Goal: Find specific page/section: Find specific page/section

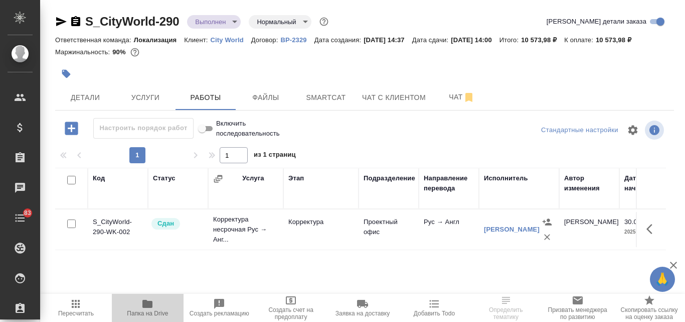
click at [147, 302] on icon "button" at bounding box center [148, 304] width 10 height 8
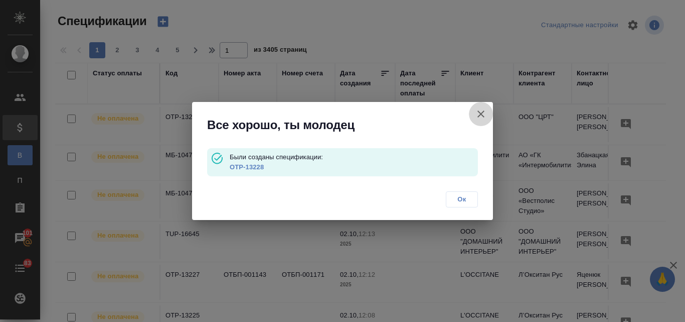
click at [481, 114] on icon "button" at bounding box center [481, 113] width 7 height 7
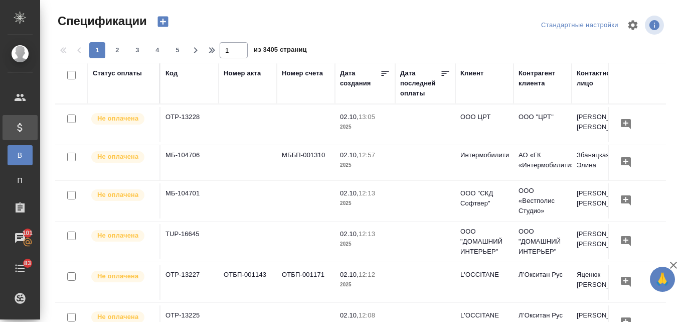
click at [471, 69] on div "Клиент" at bounding box center [472, 73] width 23 height 10
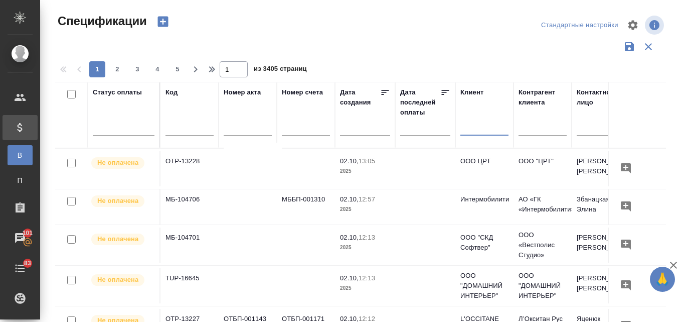
click at [472, 129] on input "text" at bounding box center [485, 128] width 48 height 13
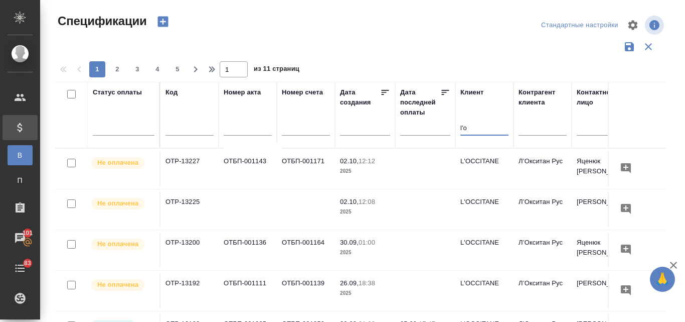
type input "l'o"
click at [186, 201] on td "OTP-13225" at bounding box center [190, 209] width 58 height 35
